Goal: Task Accomplishment & Management: Manage account settings

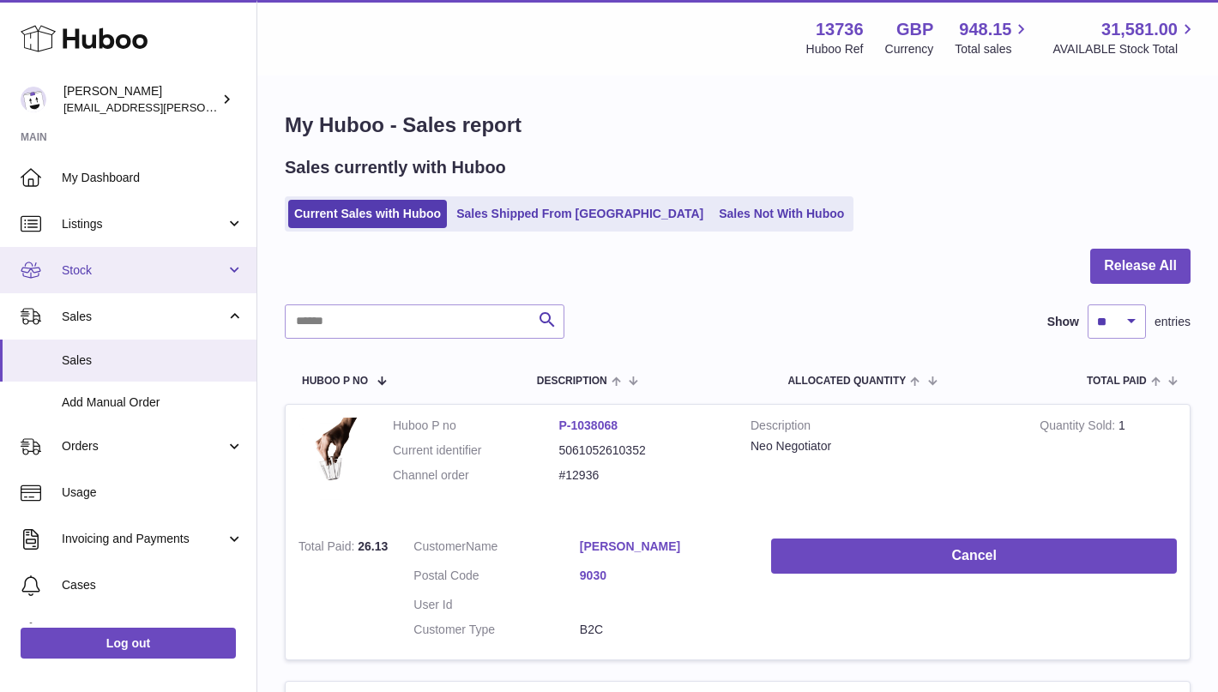
click at [110, 269] on span "Stock" at bounding box center [144, 271] width 164 height 16
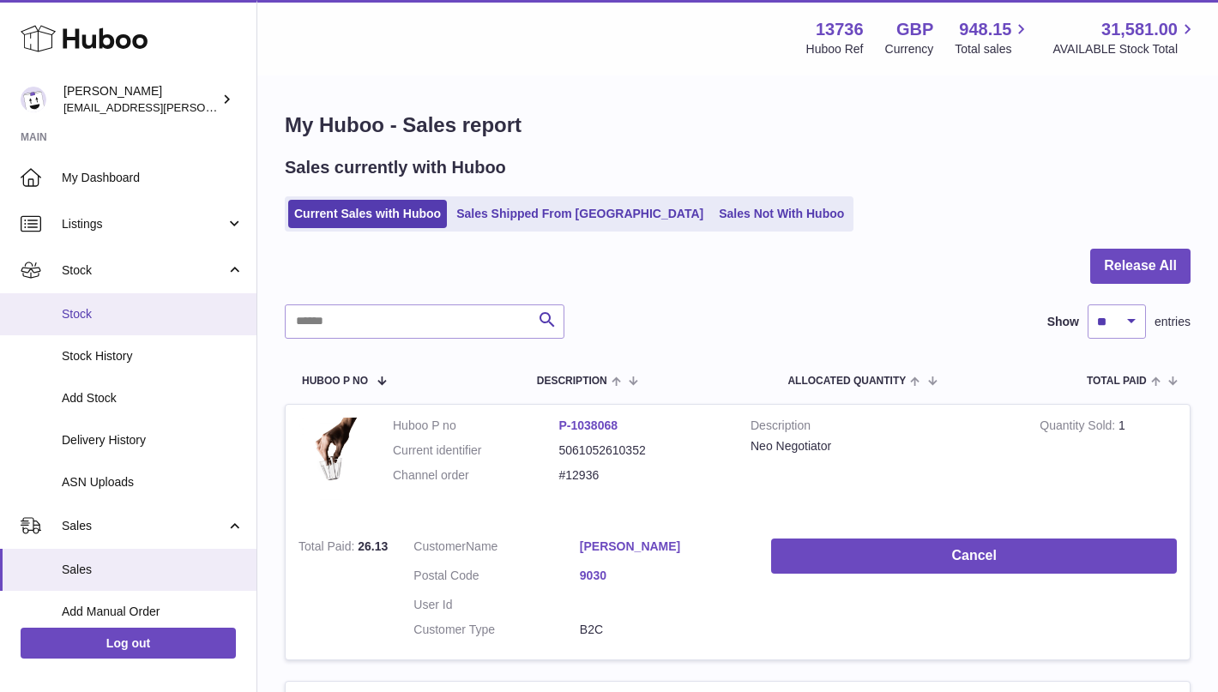
click at [106, 313] on span "Stock" at bounding box center [153, 314] width 182 height 16
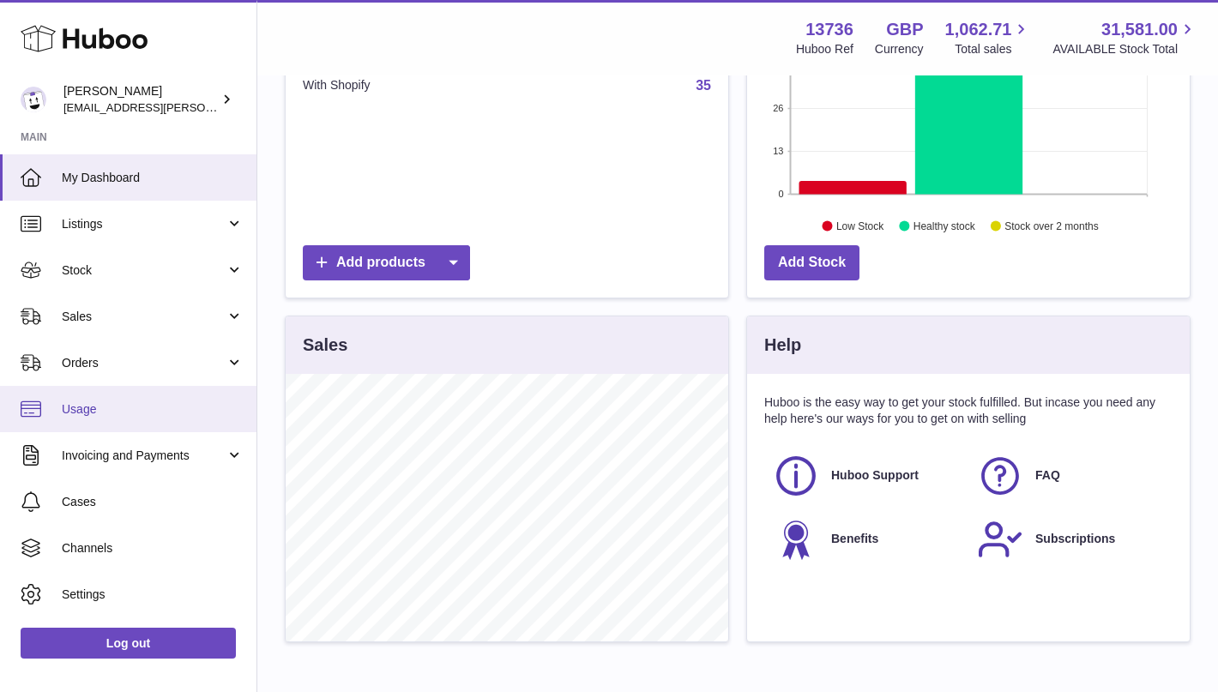
scroll to position [320, 0]
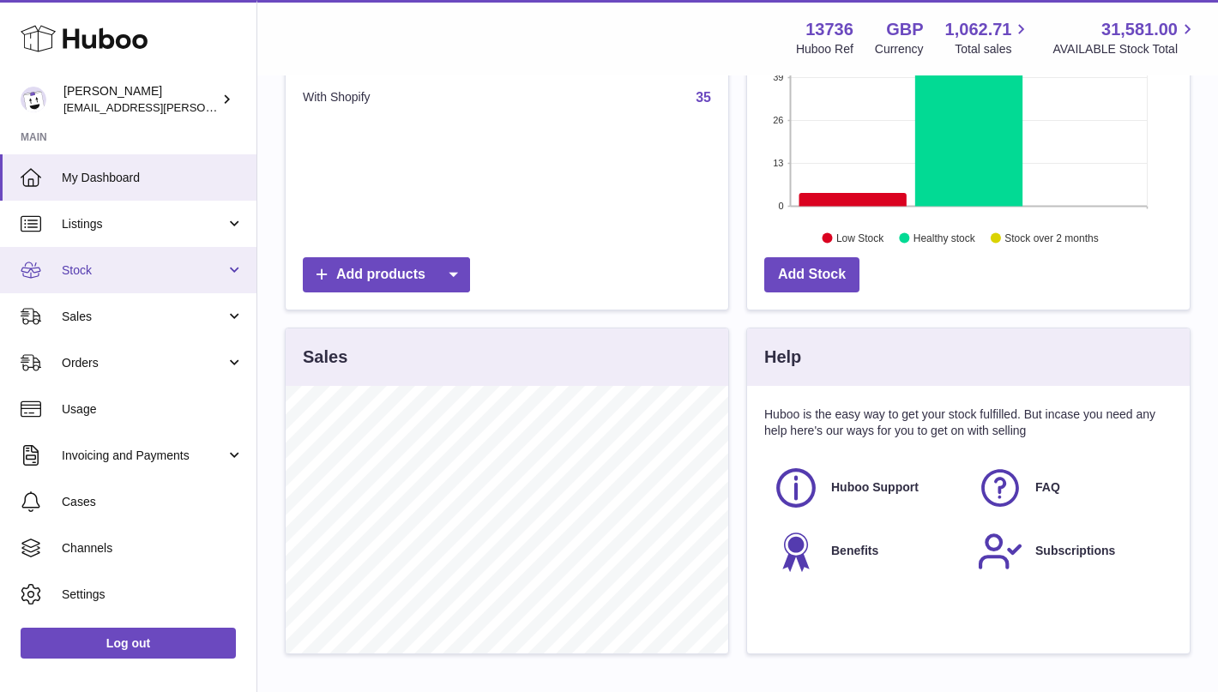
click at [122, 265] on span "Stock" at bounding box center [144, 271] width 164 height 16
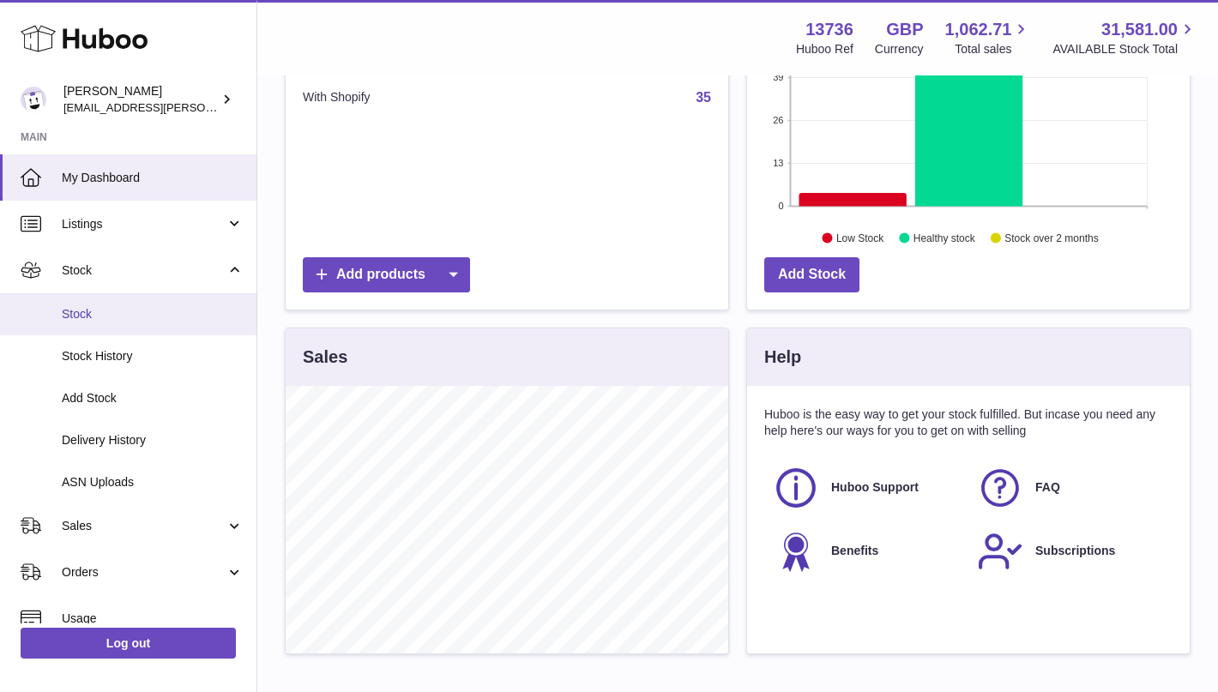
click at [110, 309] on span "Stock" at bounding box center [153, 314] width 182 height 16
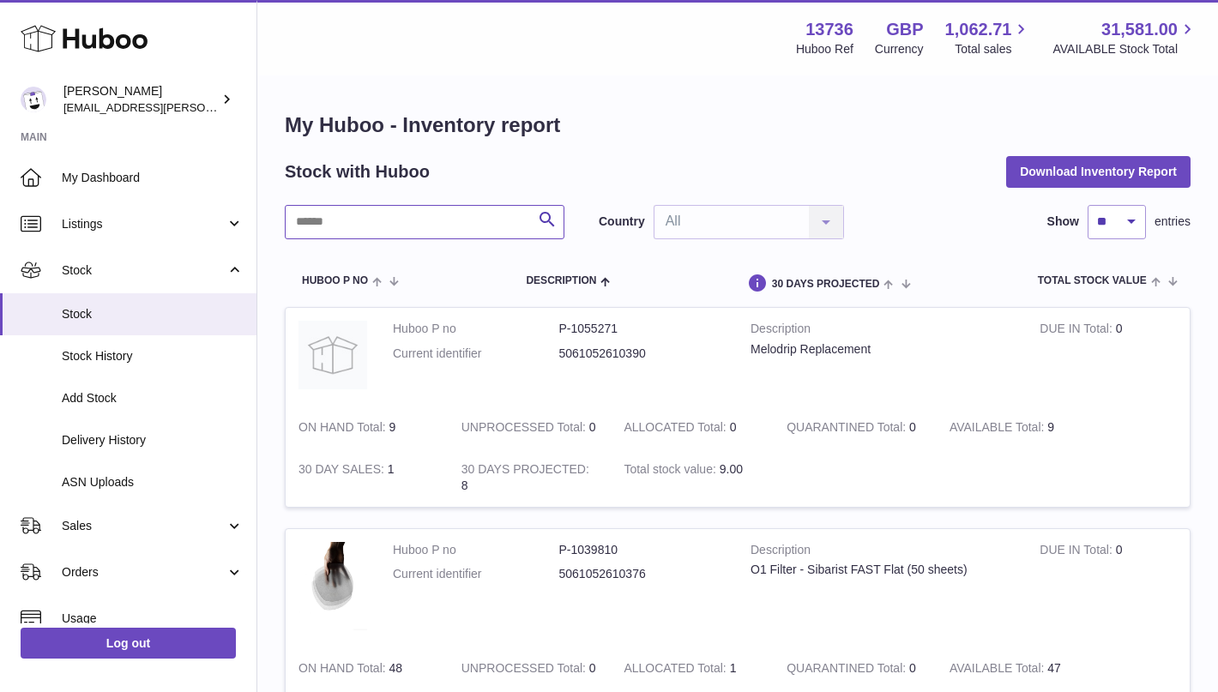
click at [445, 234] on input "text" at bounding box center [425, 222] width 280 height 34
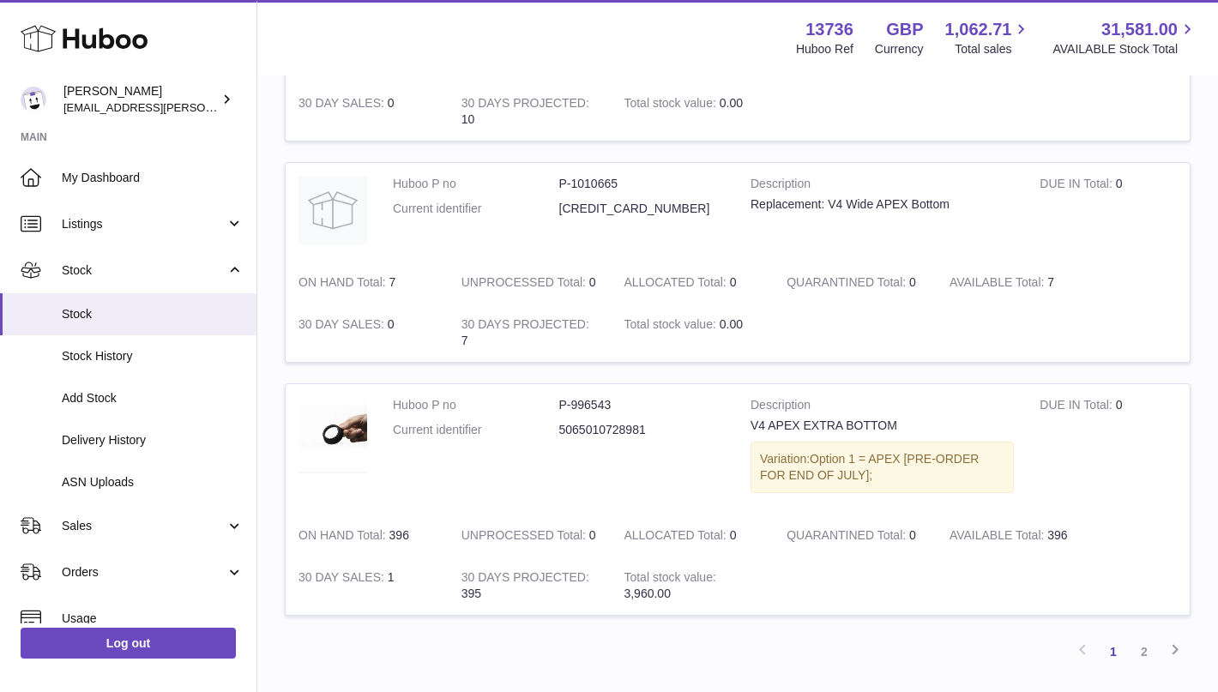
scroll to position [2128, 0]
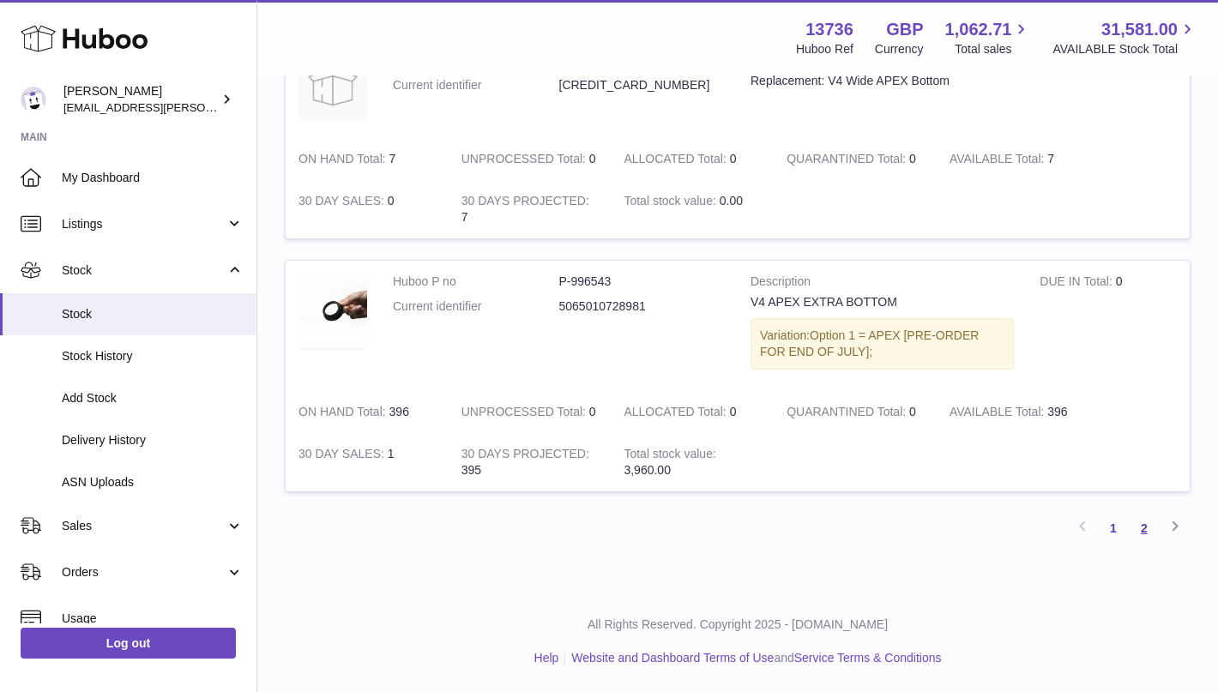
click at [1143, 523] on link "2" at bounding box center [1144, 528] width 31 height 31
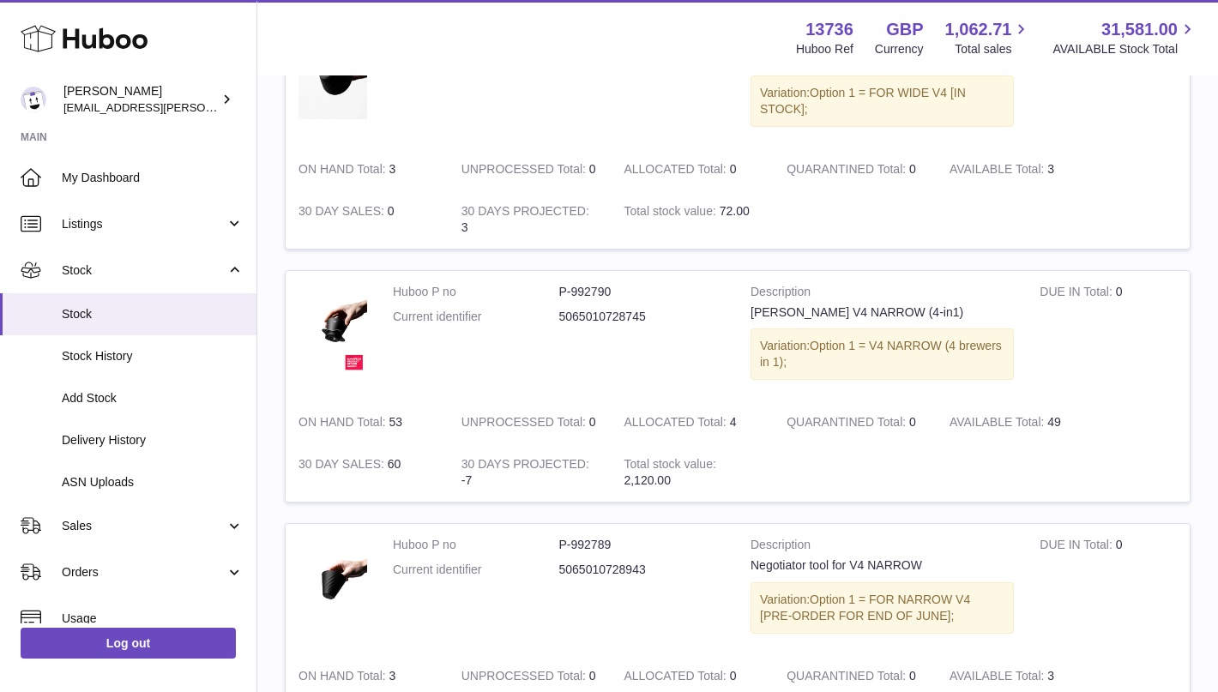
scroll to position [2076, 0]
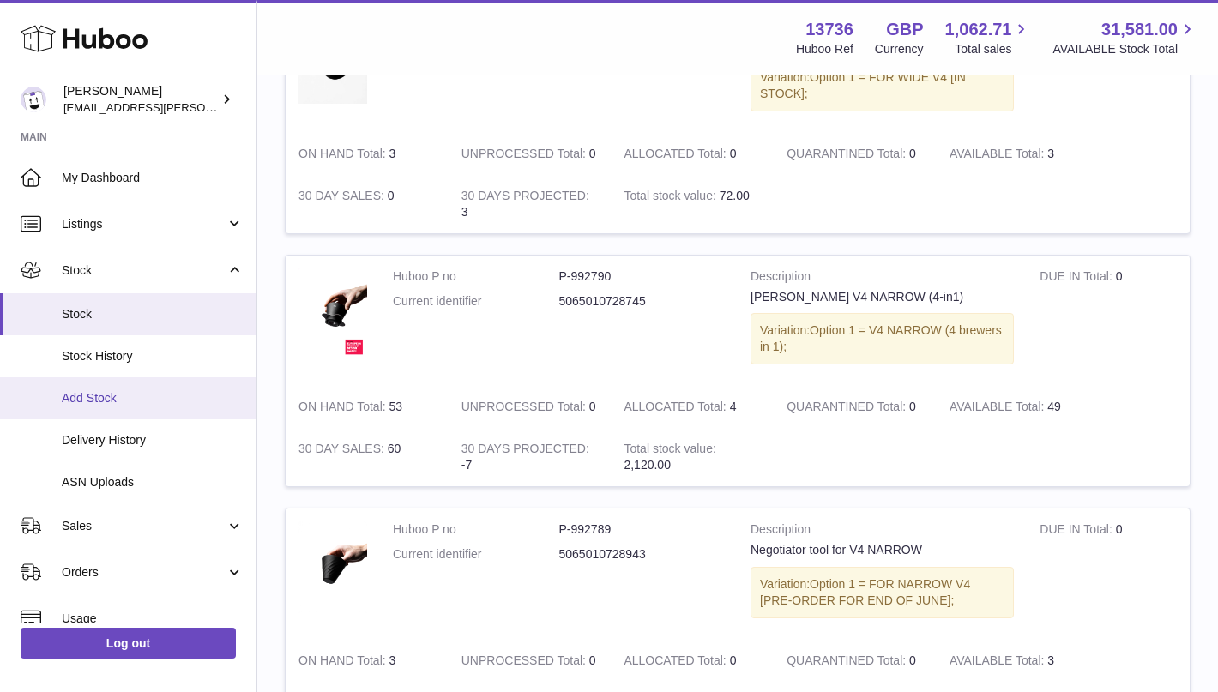
drag, startPoint x: 414, startPoint y: 390, endPoint x: 252, endPoint y: 395, distance: 161.4
click at [455, 359] on td "Huboo P no P-992790 Current identifier 5065010728745" at bounding box center [559, 321] width 358 height 131
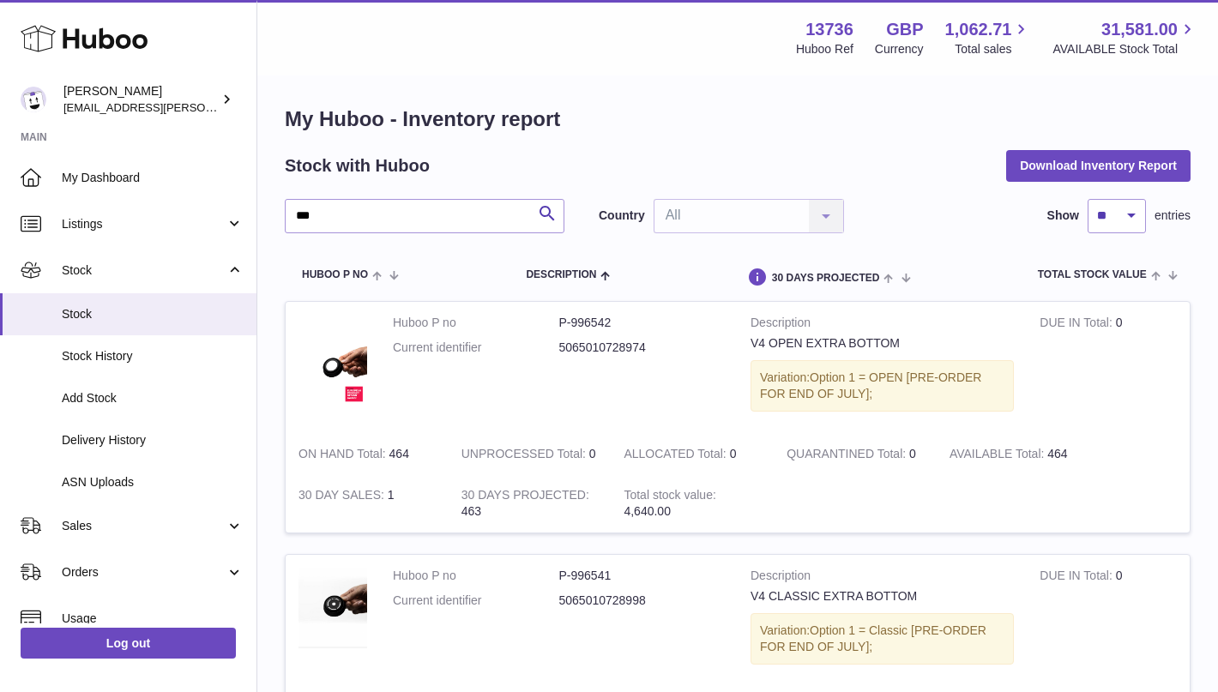
scroll to position [0, 0]
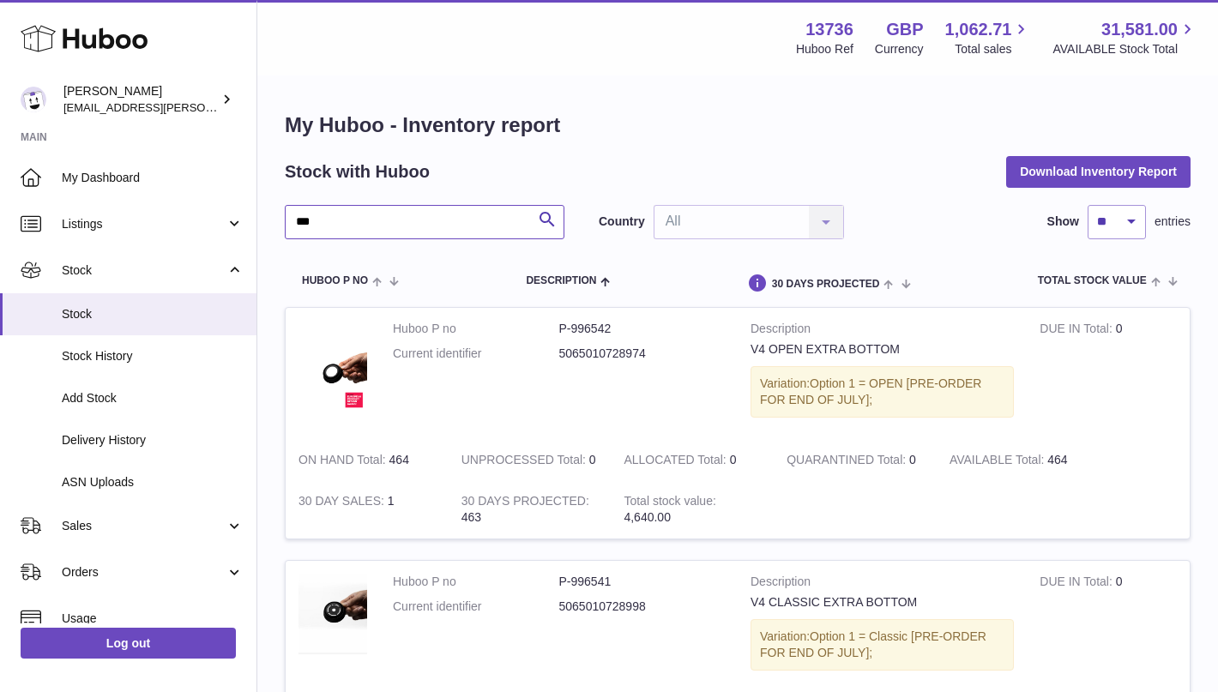
click at [351, 224] on input "**" at bounding box center [425, 222] width 280 height 34
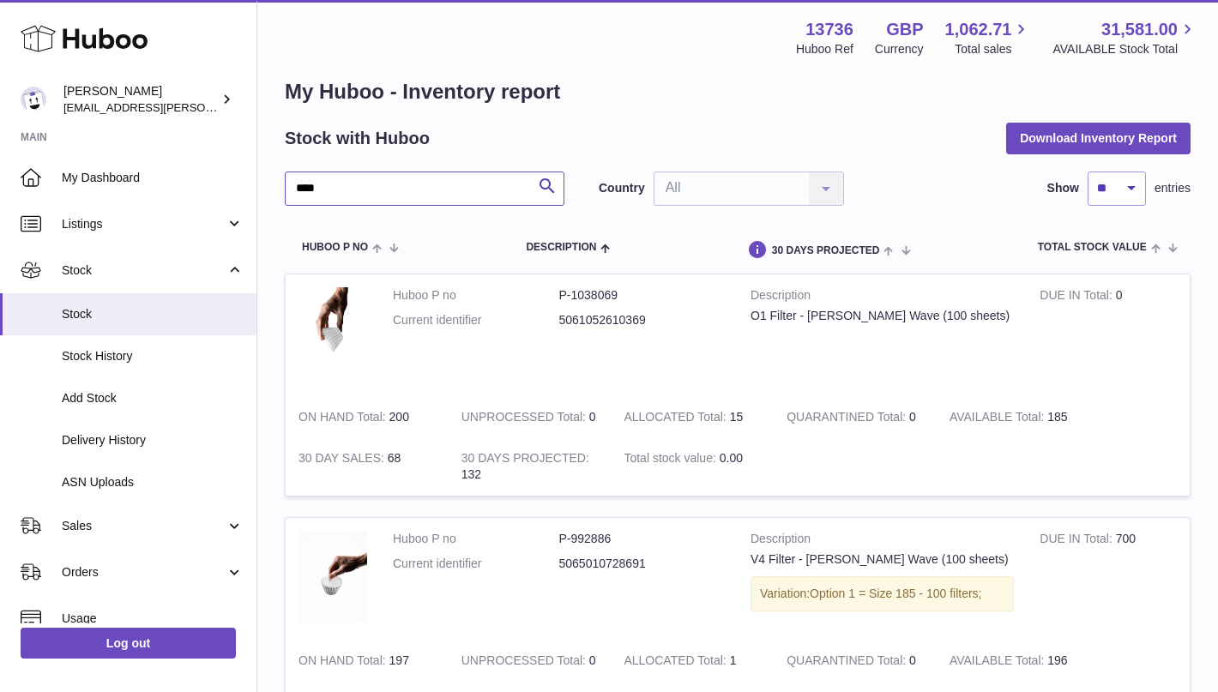
scroll to position [36, 0]
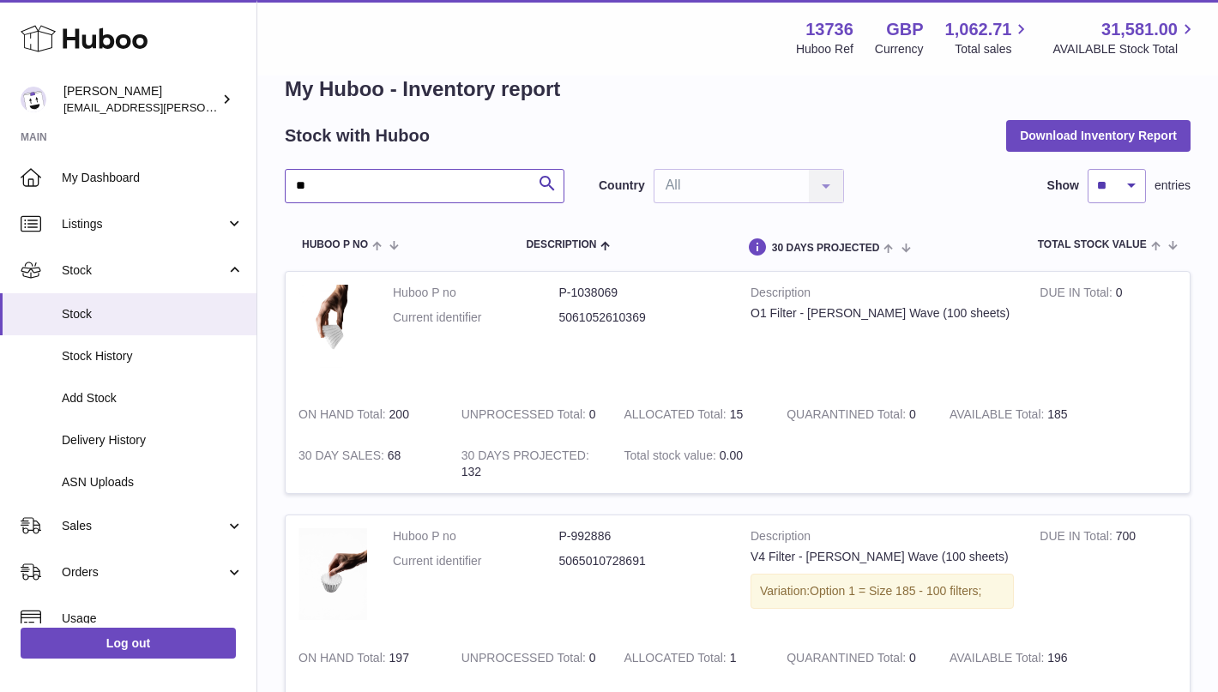
type input "**"
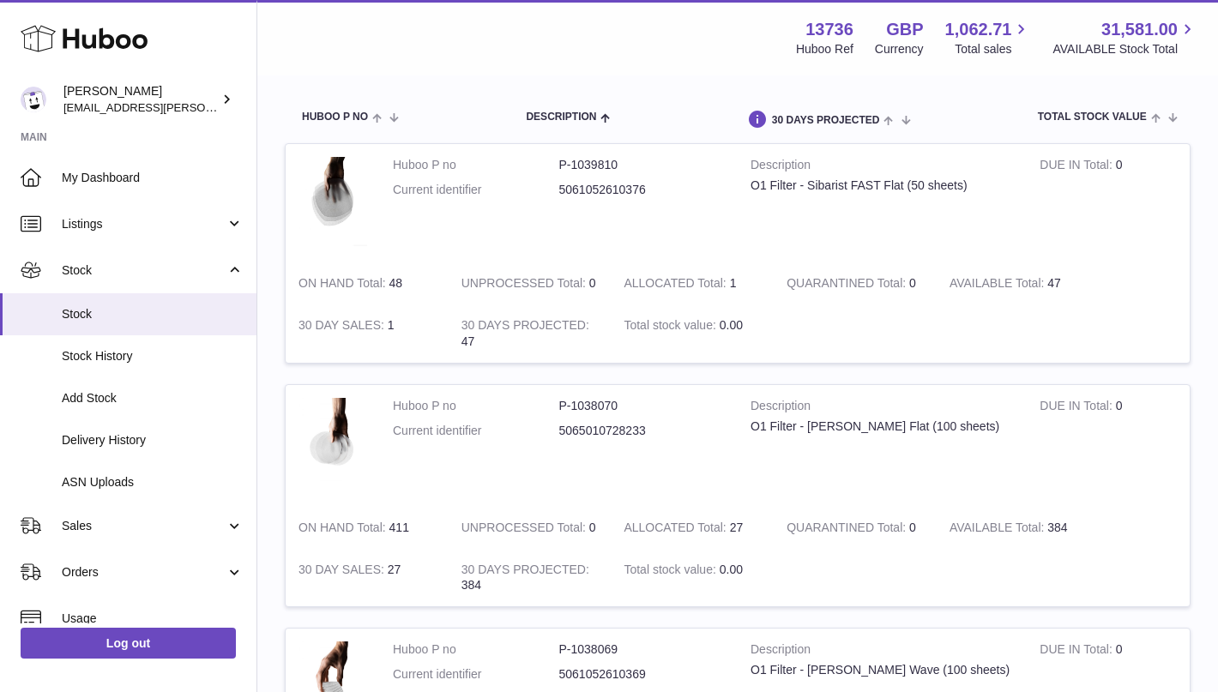
scroll to position [234, 0]
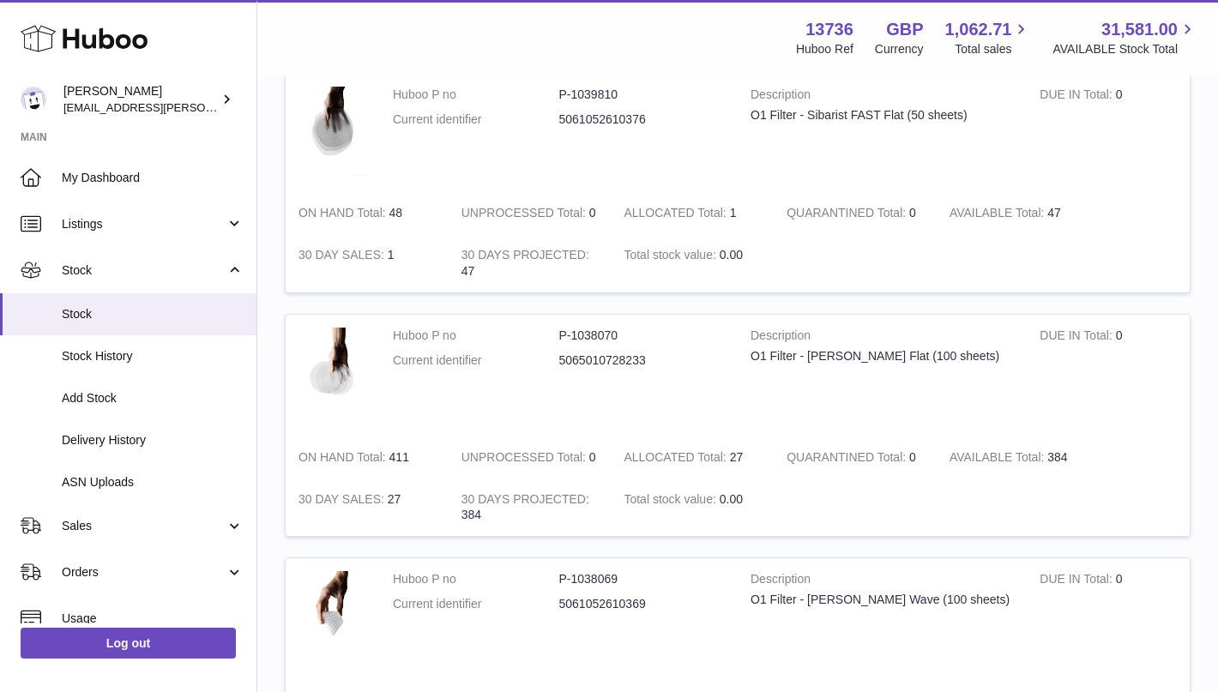
drag, startPoint x: 417, startPoint y: 461, endPoint x: 274, endPoint y: 460, distance: 143.3
click at [274, 459] on div "My Huboo - Inventory report Stock with Huboo Download Inventory Report ** Searc…" at bounding box center [737, 461] width 961 height 1237
